Goal: Book appointment/travel/reservation

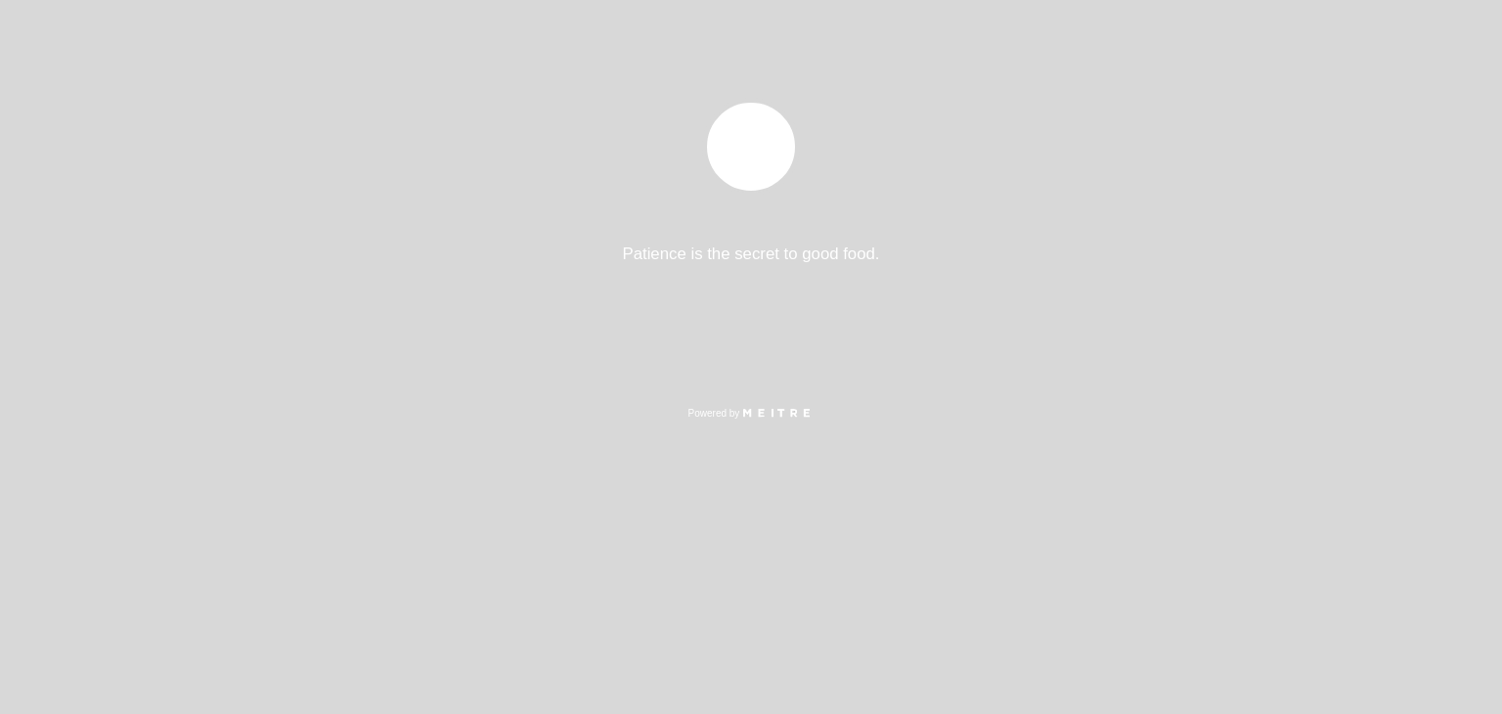
select select "es"
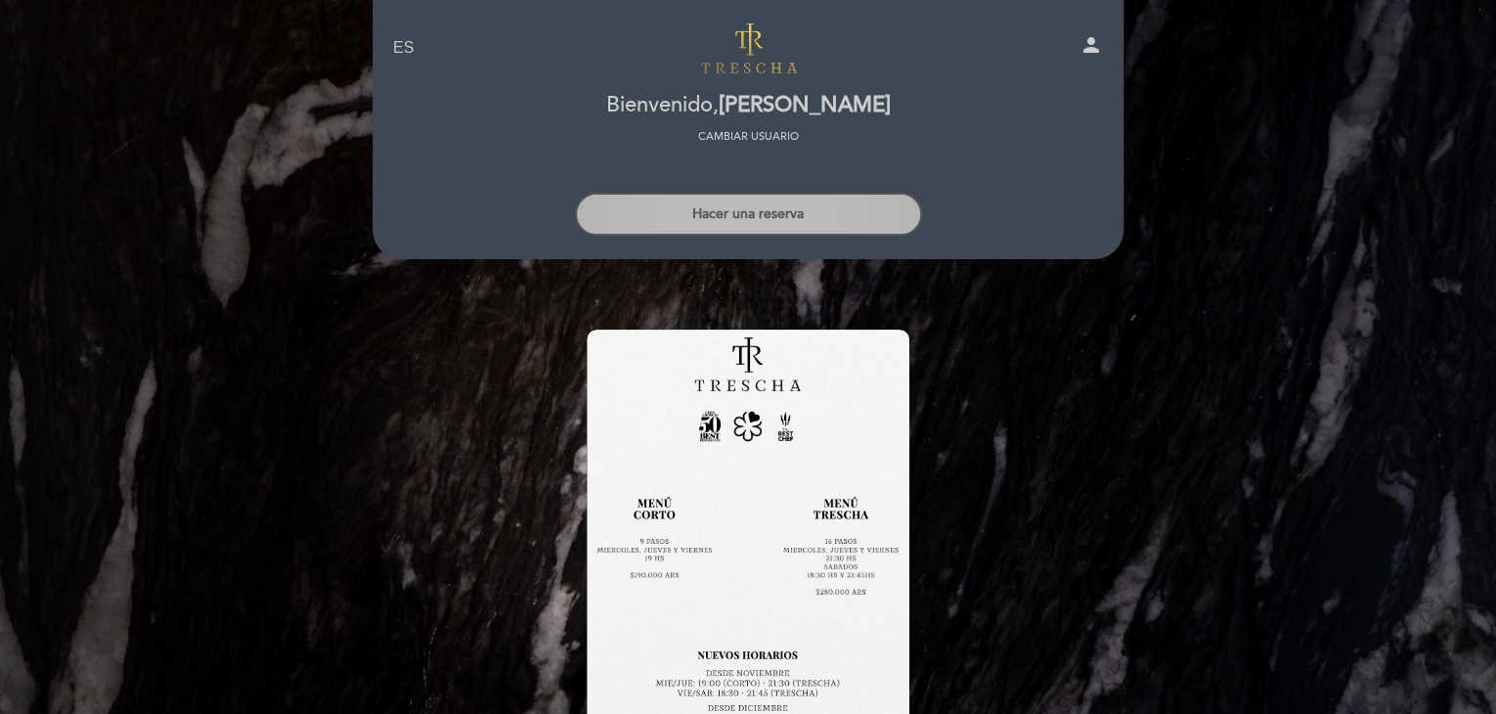
click at [755, 202] on button "Hacer una reserva" at bounding box center [748, 214] width 347 height 43
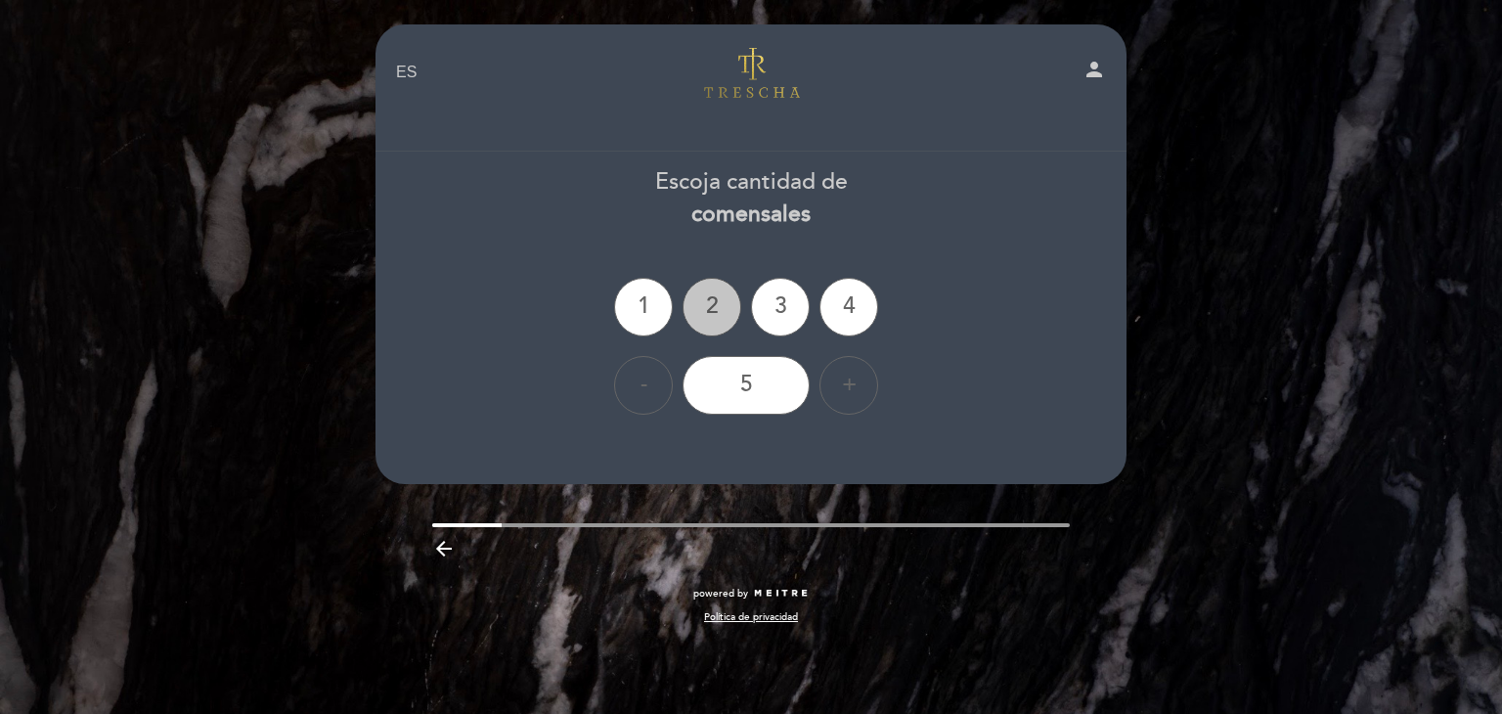
click at [713, 306] on div "2" at bounding box center [712, 307] width 59 height 59
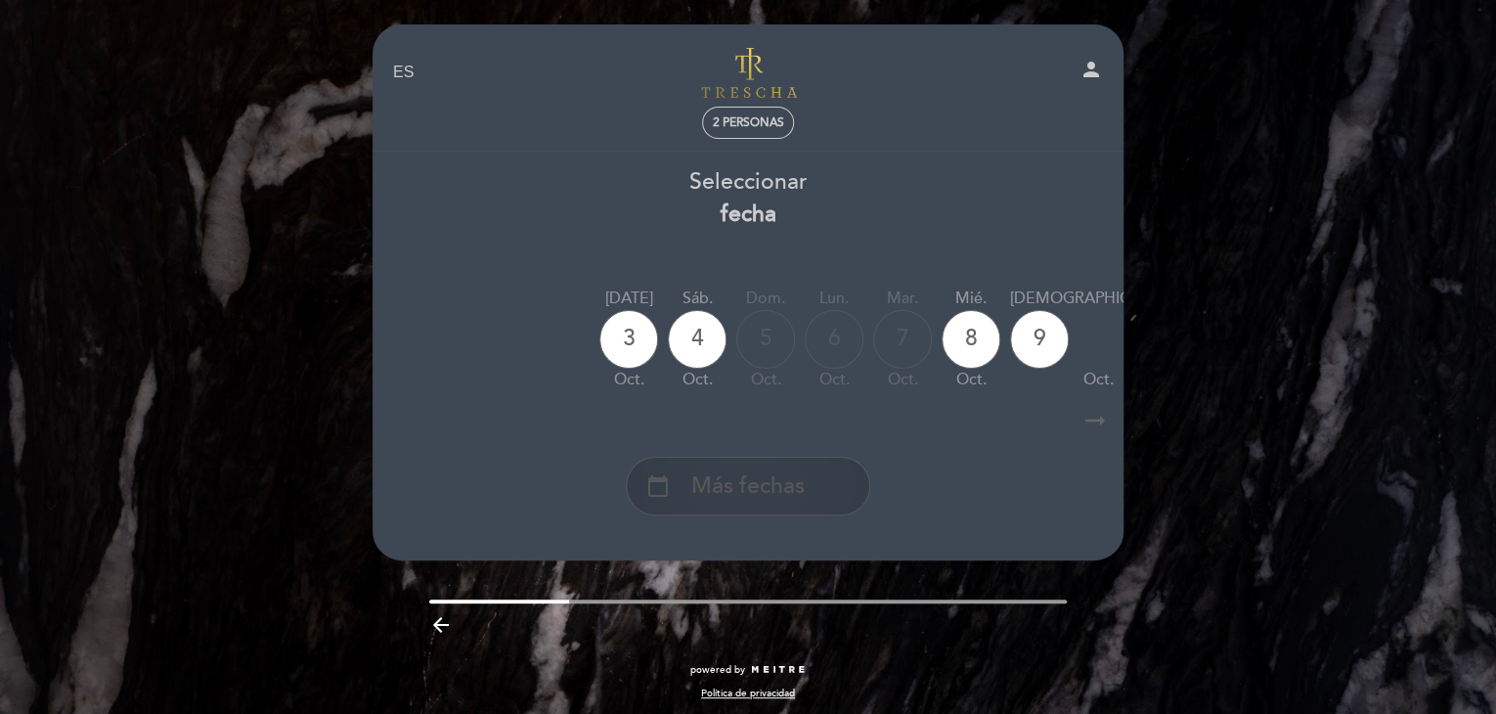
click at [771, 478] on span "Más fechas" at bounding box center [747, 486] width 113 height 32
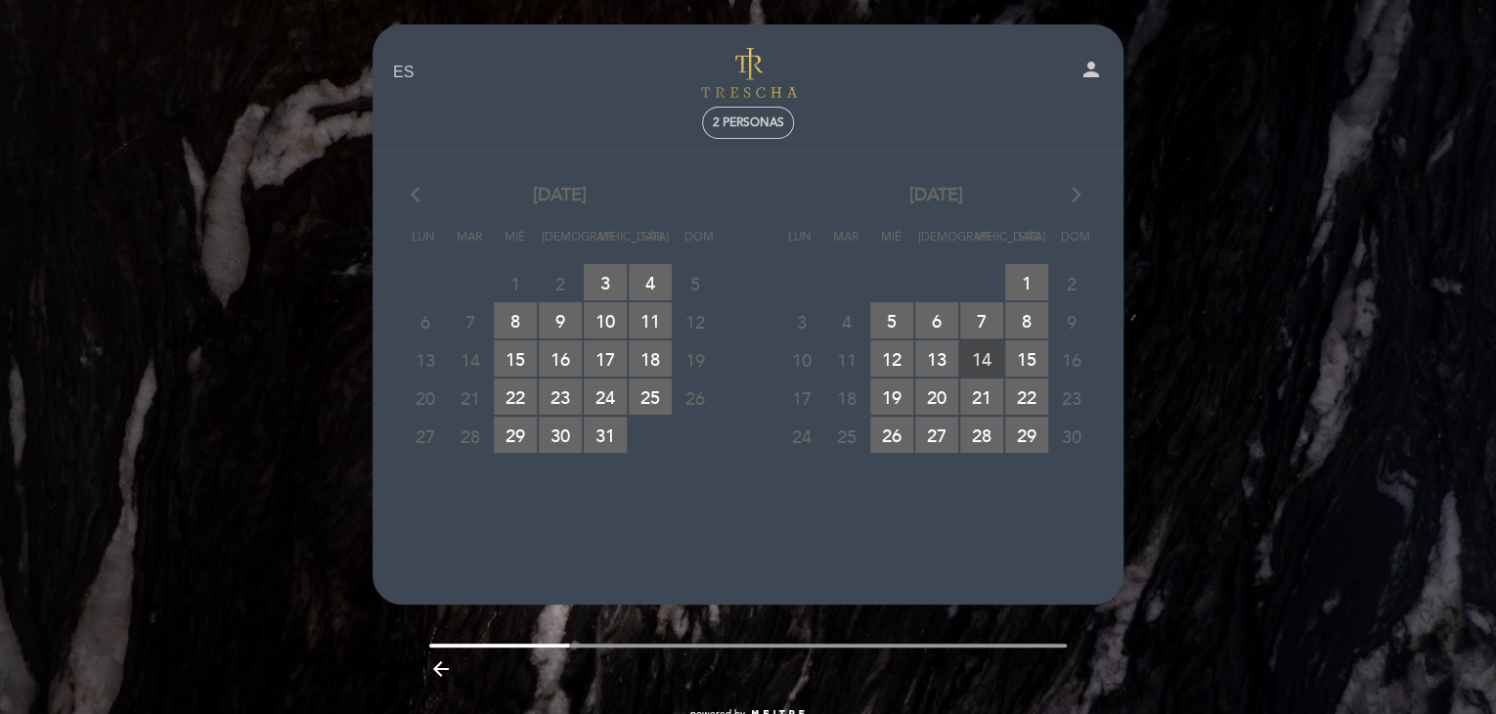
click at [974, 357] on span "14 RESERVAS DISPONIBLES" at bounding box center [981, 358] width 43 height 36
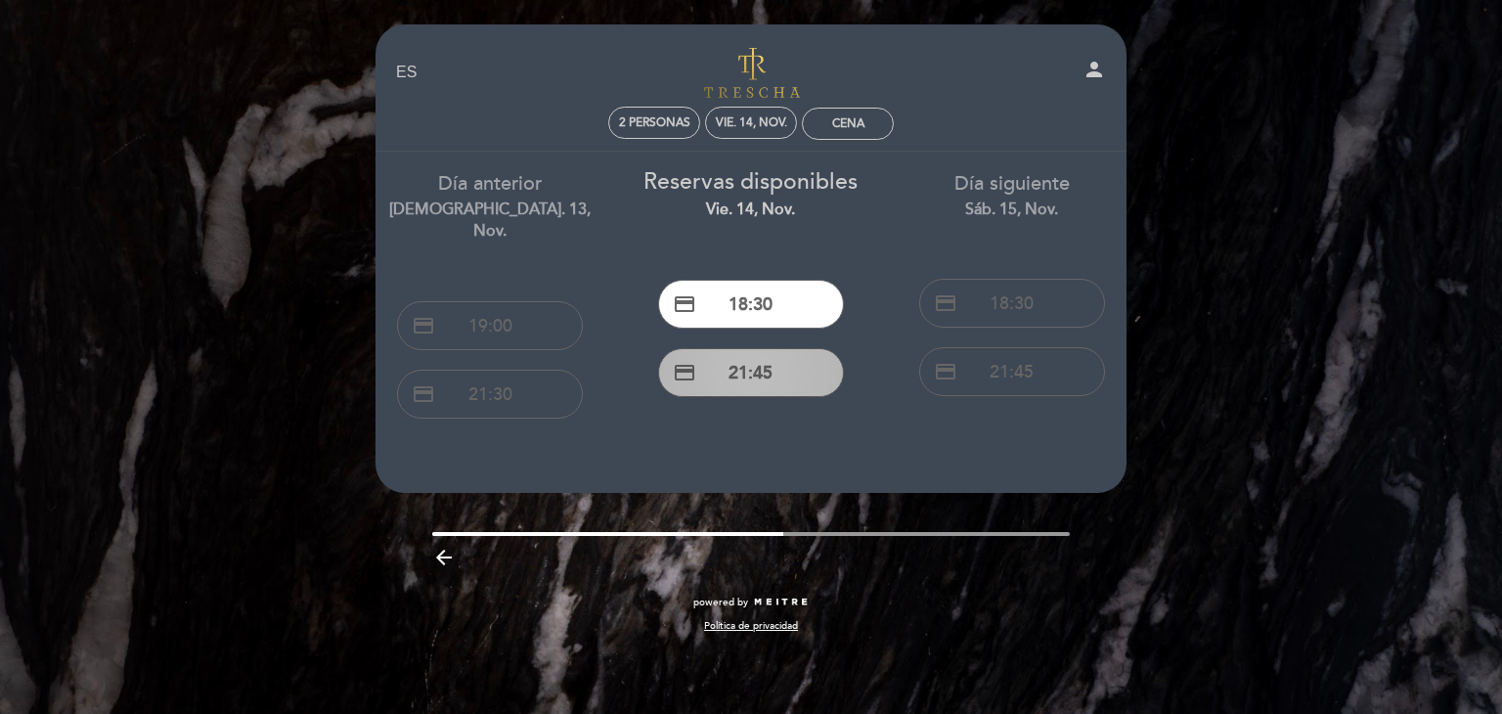
click at [753, 377] on button "credit_card 21:45" at bounding box center [751, 372] width 186 height 49
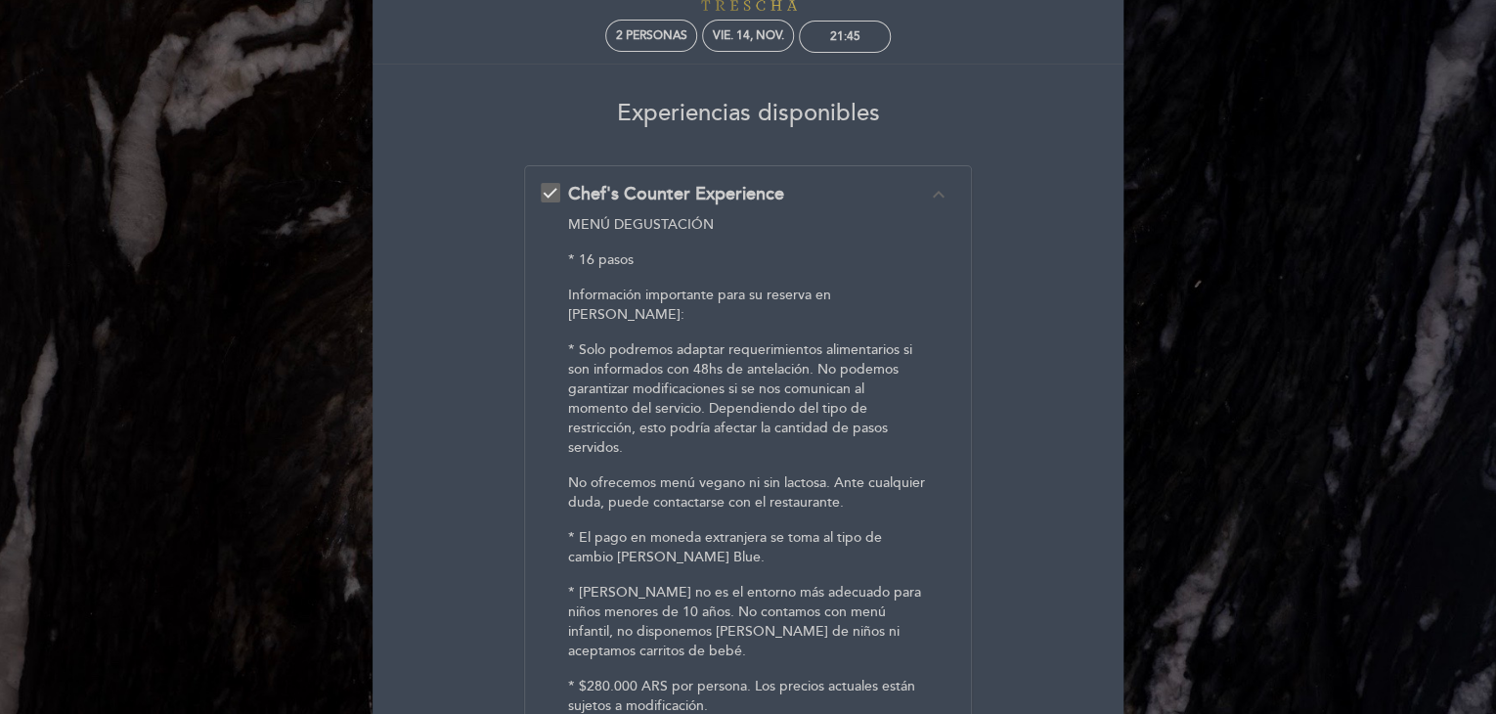
scroll to position [98, 0]
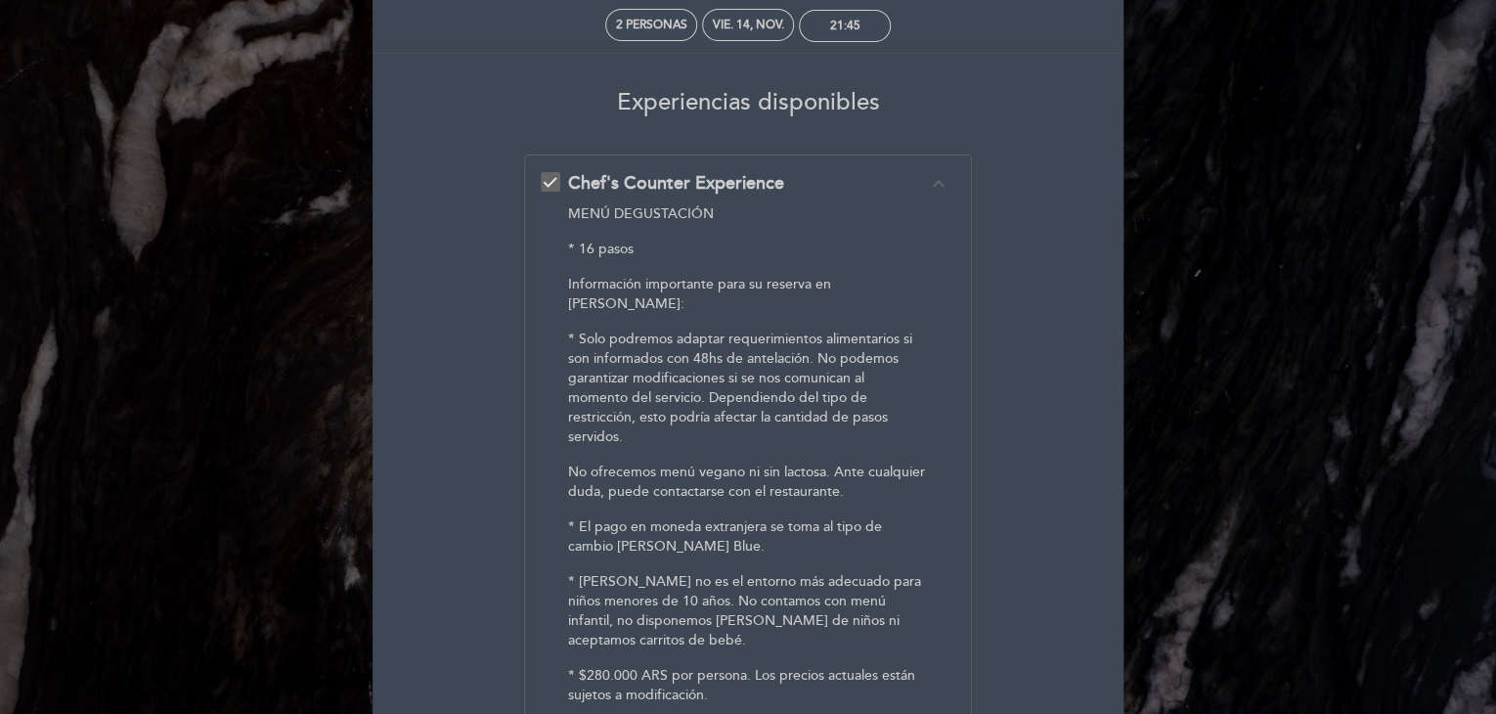
click at [814, 181] on div "Chef's Counter Experience expand_less" at bounding box center [747, 183] width 359 height 25
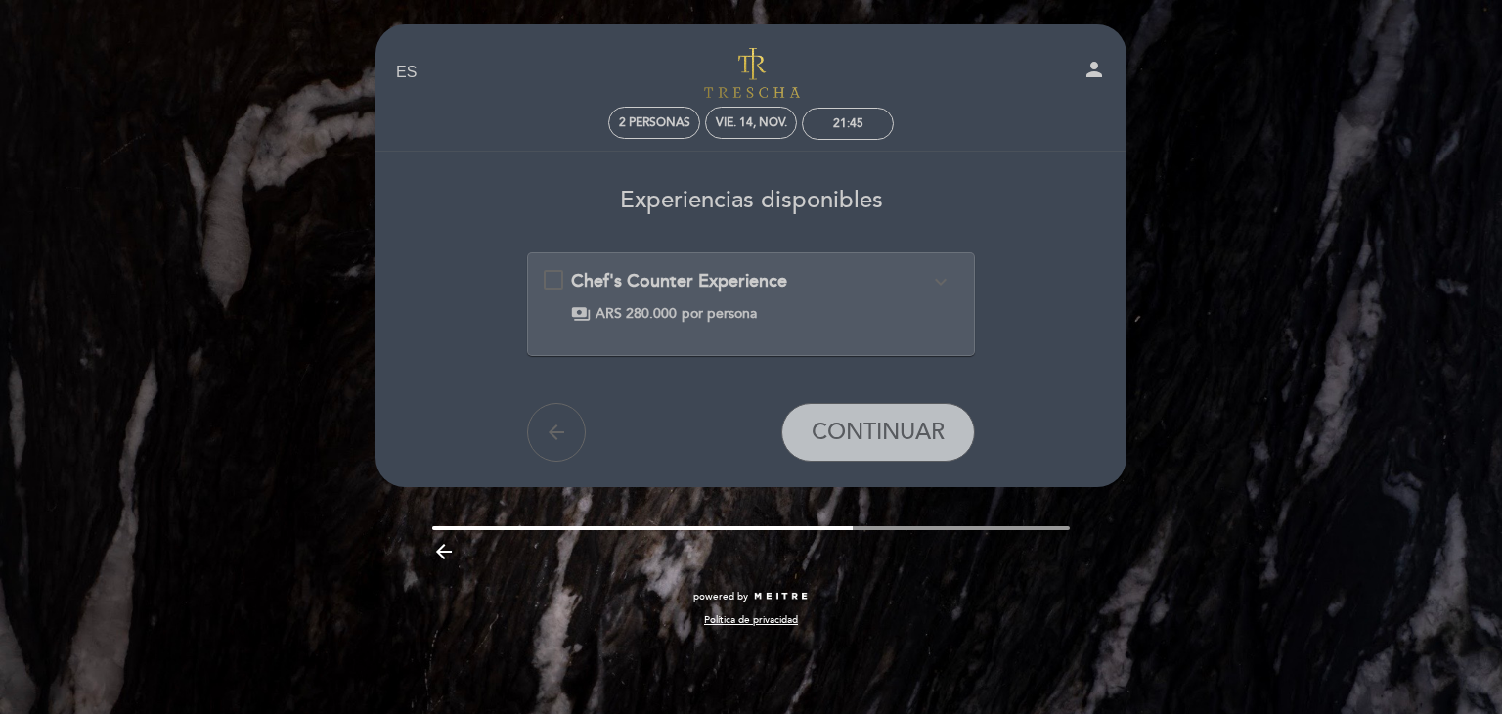
click at [778, 287] on span "Chef's Counter Experience" at bounding box center [679, 281] width 216 height 22
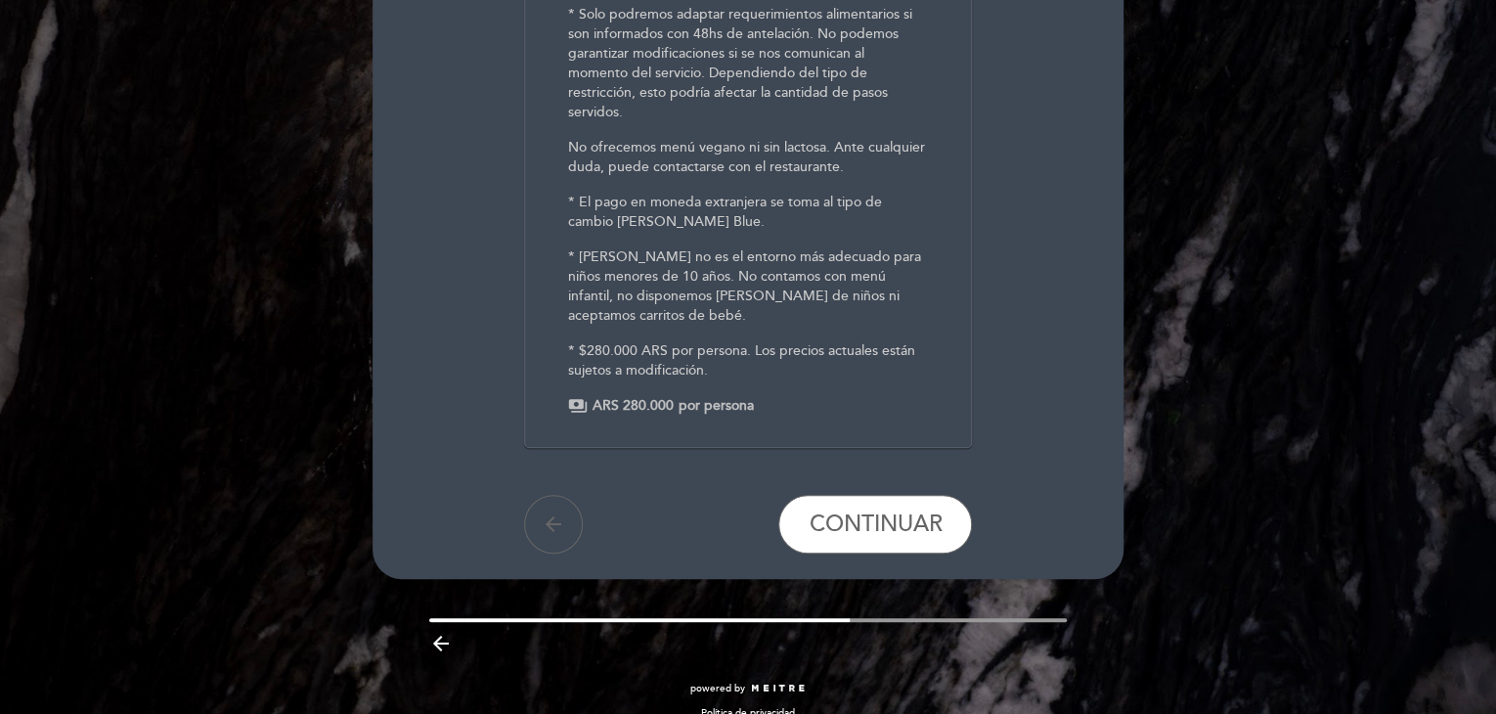
scroll to position [427, 0]
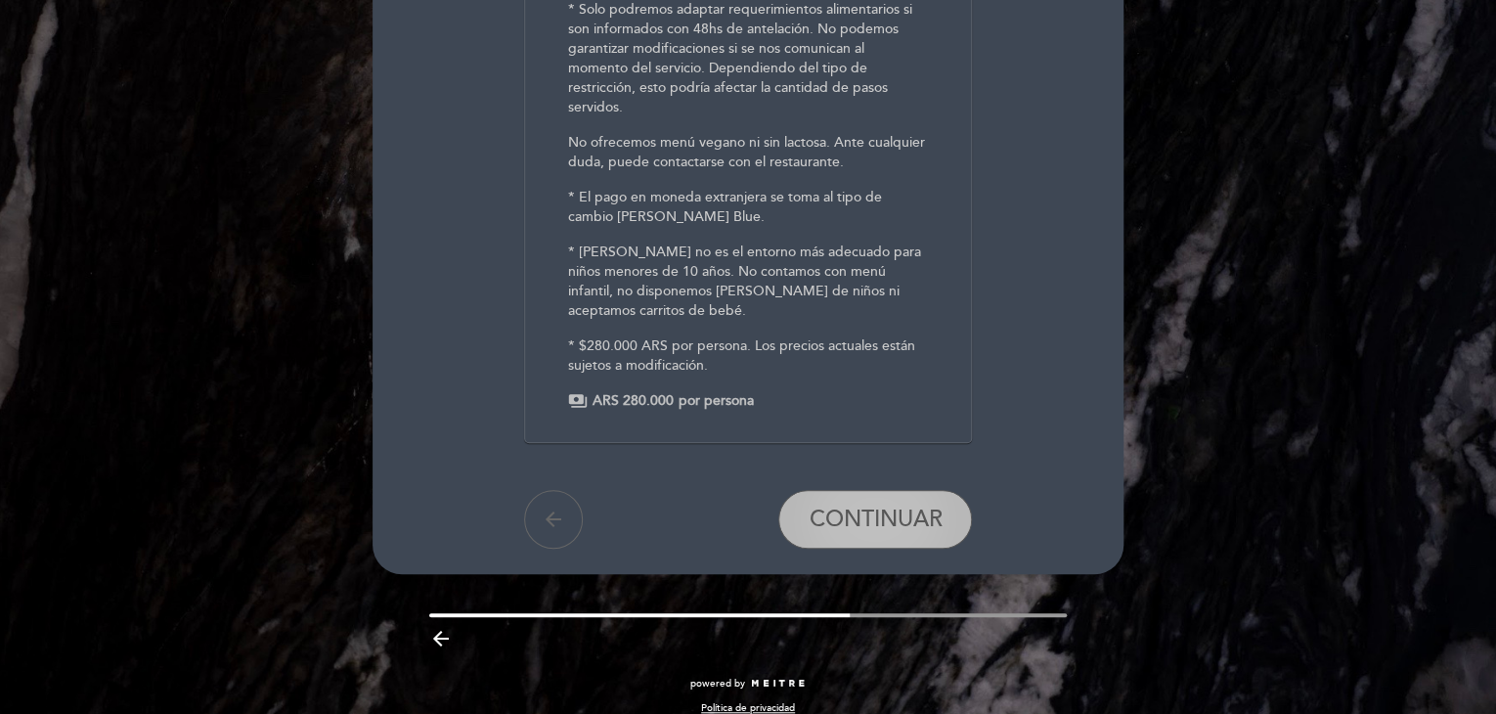
click at [927, 509] on span "CONTINUAR" at bounding box center [875, 520] width 133 height 27
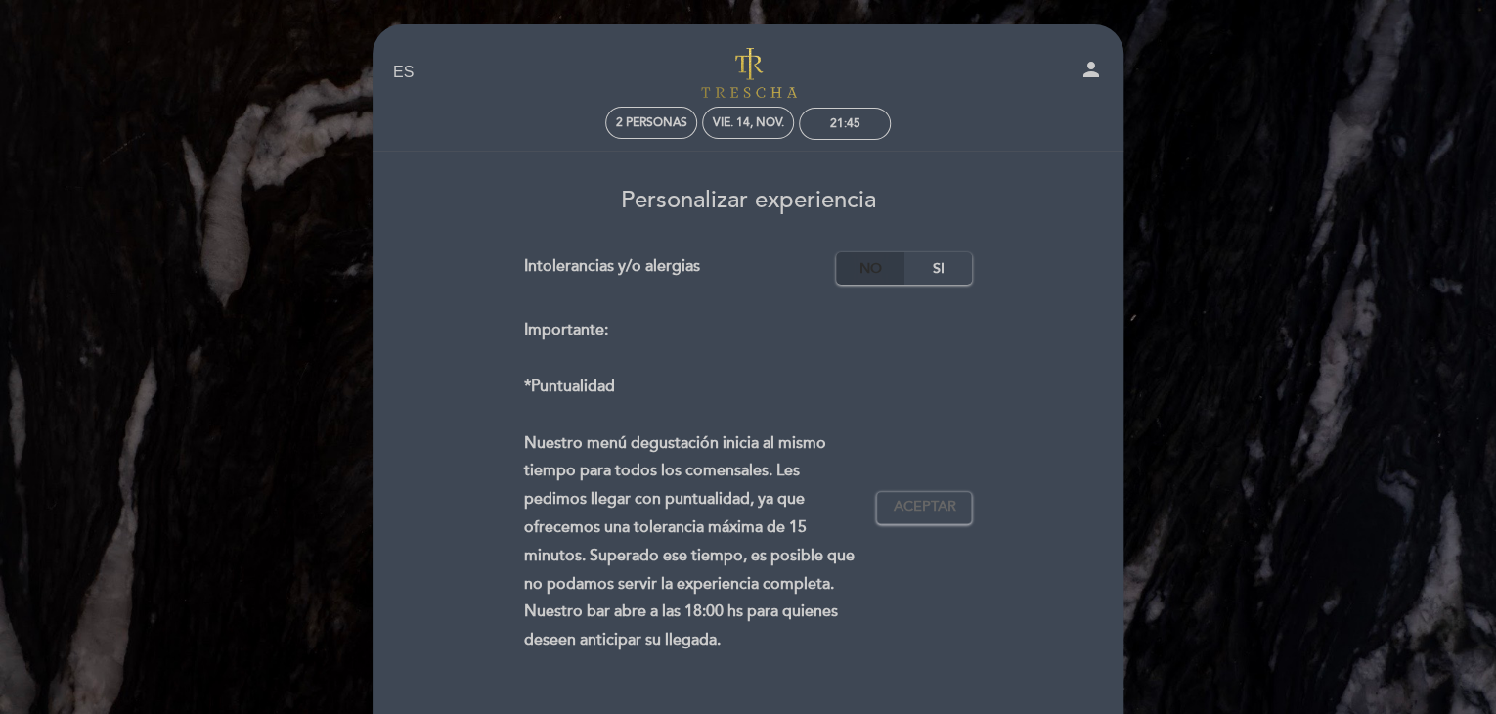
click at [861, 270] on label "No" at bounding box center [870, 268] width 68 height 32
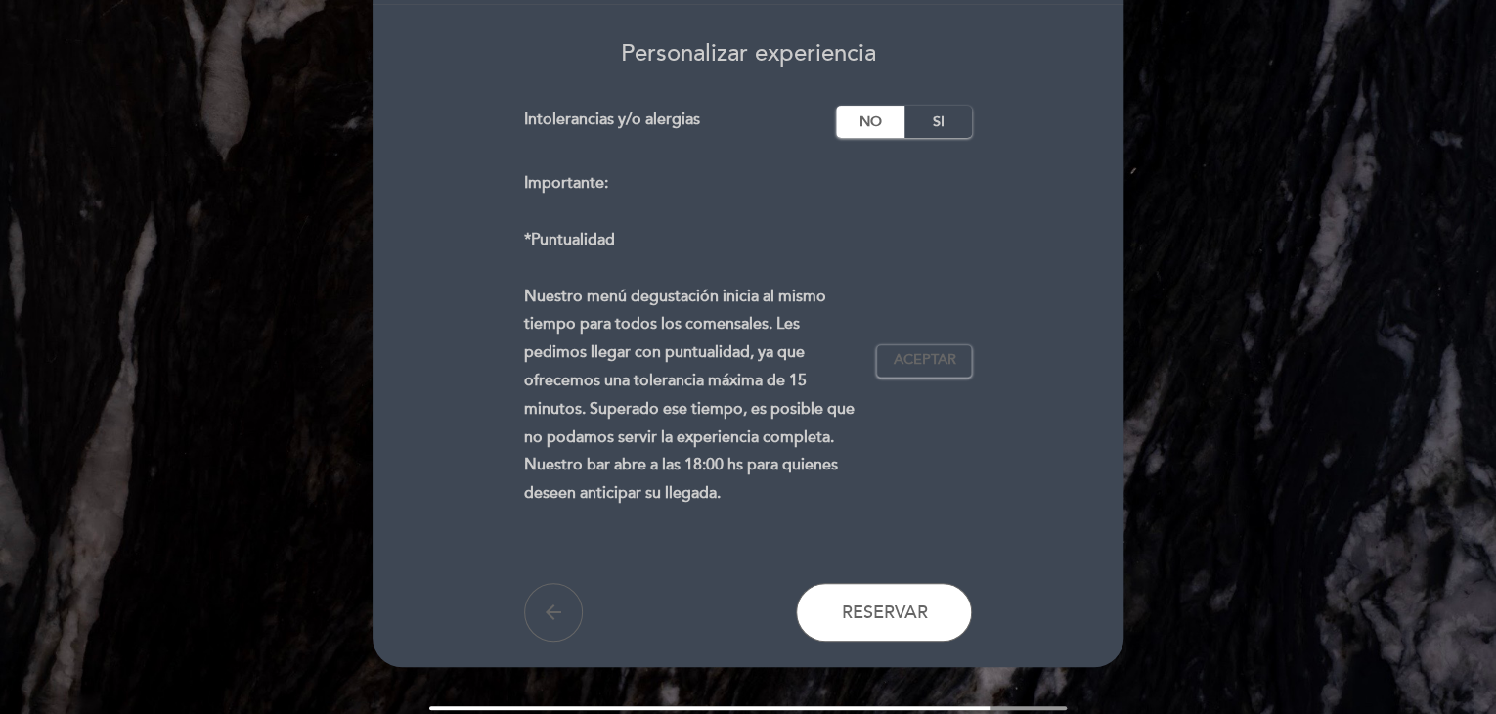
scroll to position [196, 0]
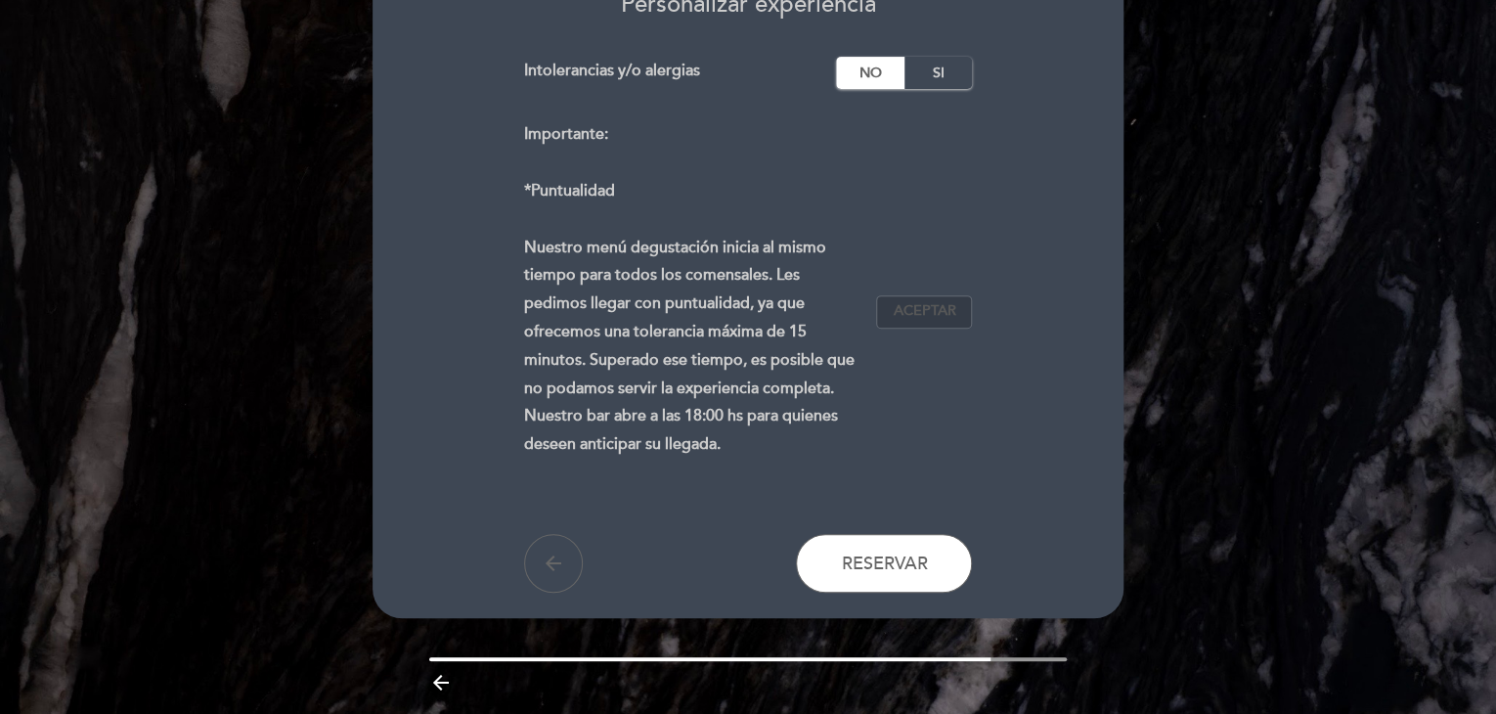
click at [923, 322] on button "Aceptar Aceptado" at bounding box center [924, 311] width 96 height 33
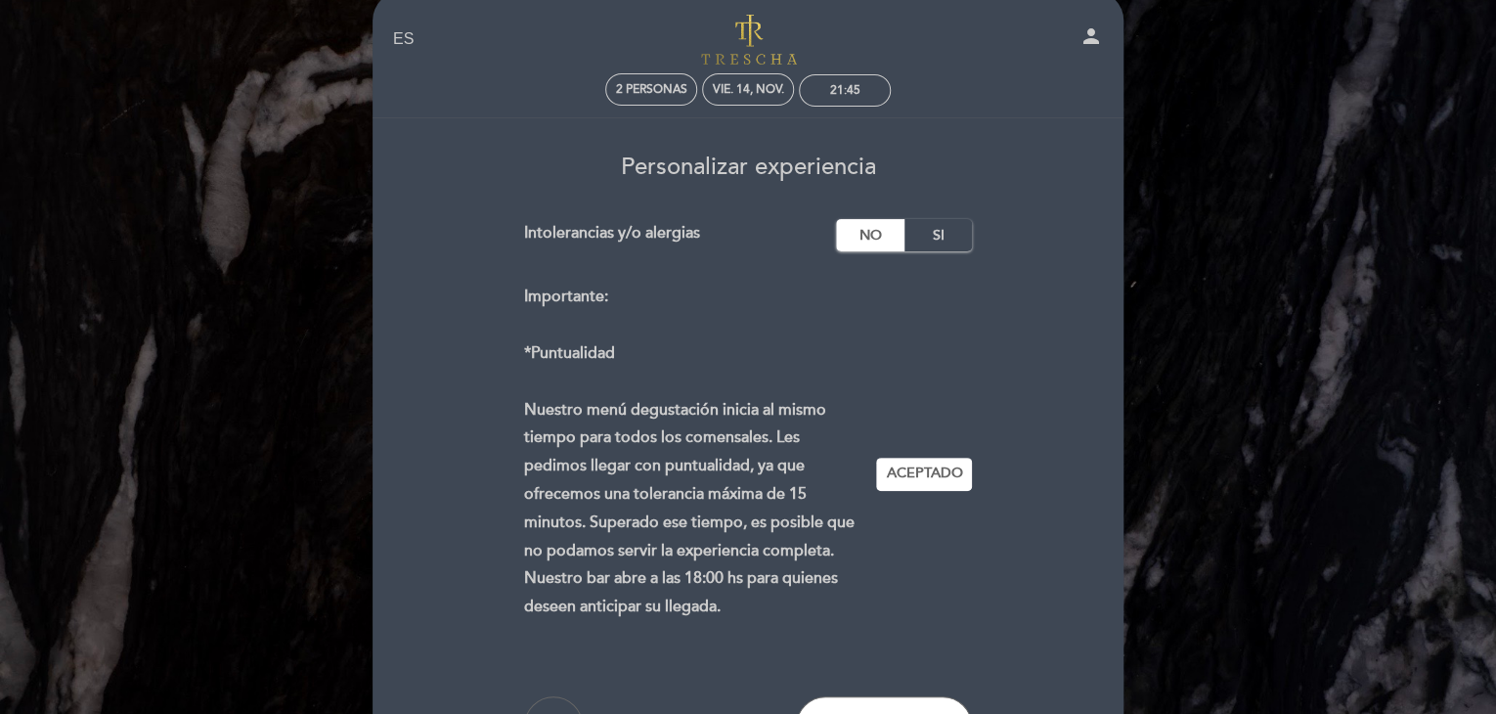
scroll to position [0, 0]
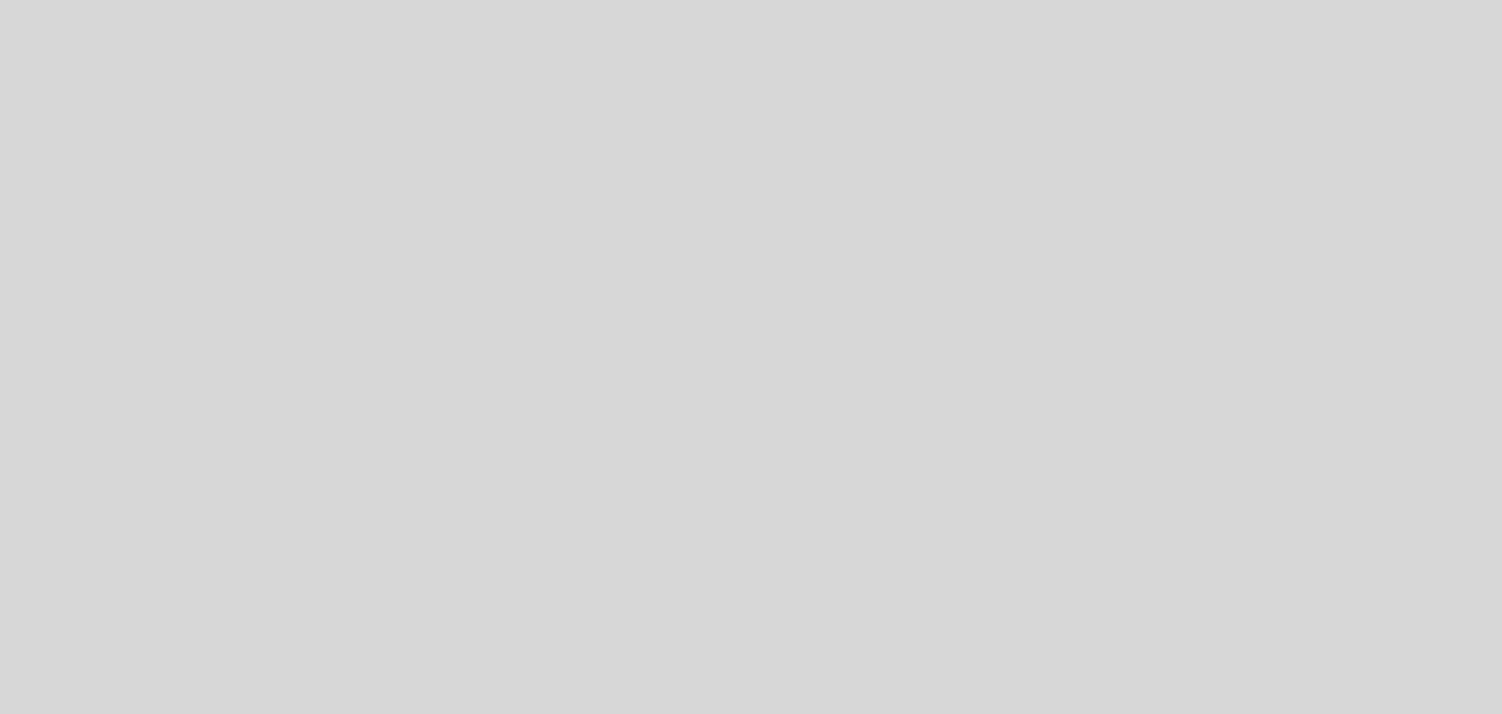
select select "es"
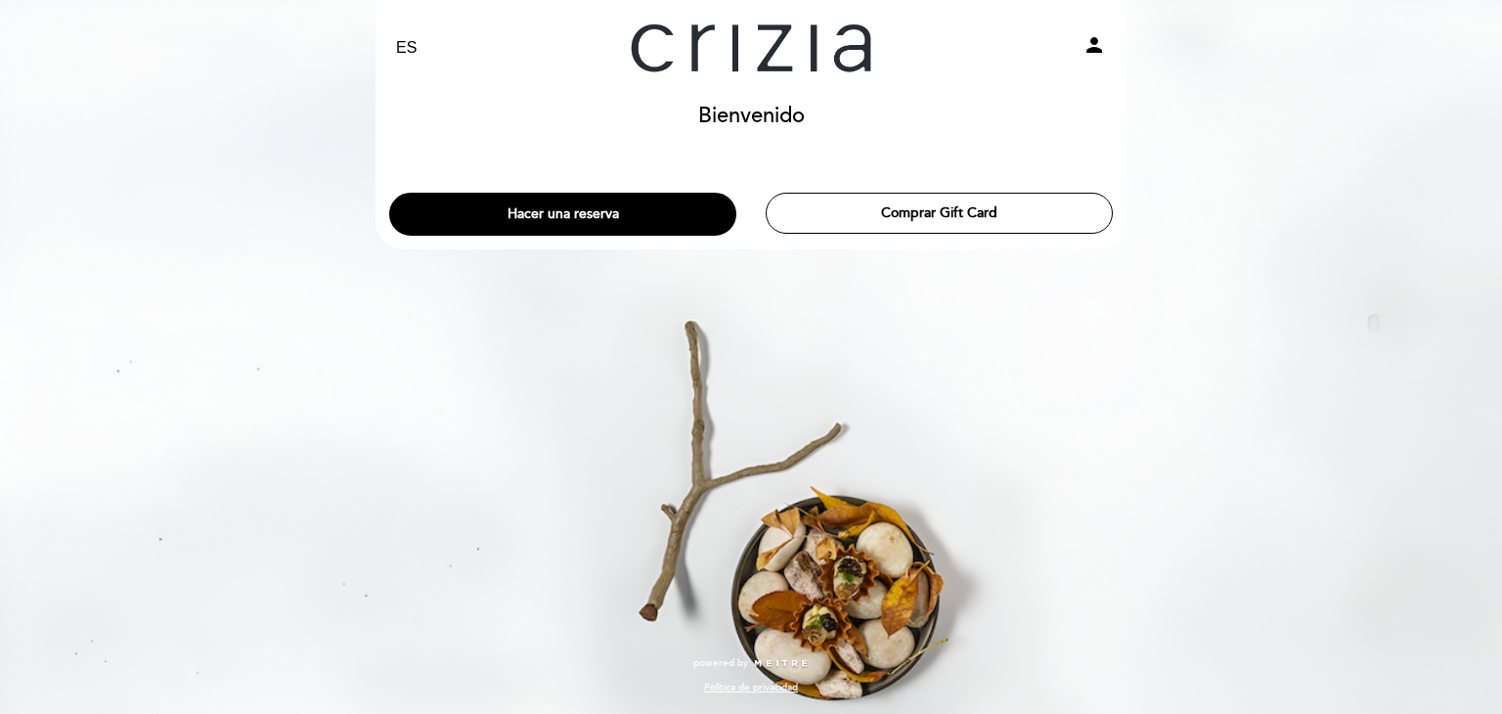
click at [1100, 39] on icon "person" at bounding box center [1094, 44] width 23 height 23
